Goal: Information Seeking & Learning: Understand process/instructions

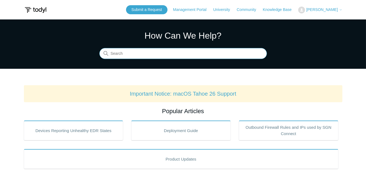
click at [173, 56] on input "Search" at bounding box center [182, 53] width 167 height 11
type input "mac"
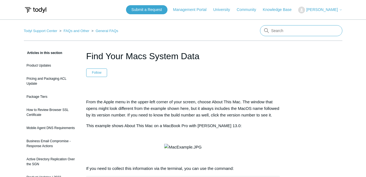
click at [292, 27] on input "Search" at bounding box center [301, 30] width 82 height 11
type input "mac"
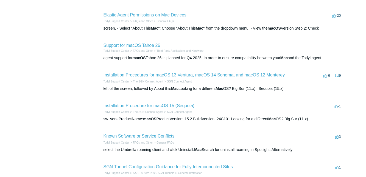
scroll to position [177, 0]
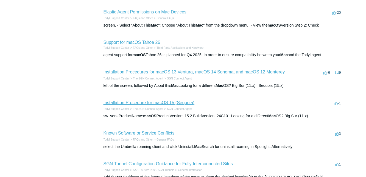
click at [143, 101] on link "Installation Procedure for macOS 15 (Sequoia)" at bounding box center [148, 102] width 91 height 5
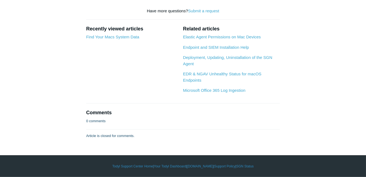
scroll to position [1960, 0]
